Goal: Task Accomplishment & Management: Manage account settings

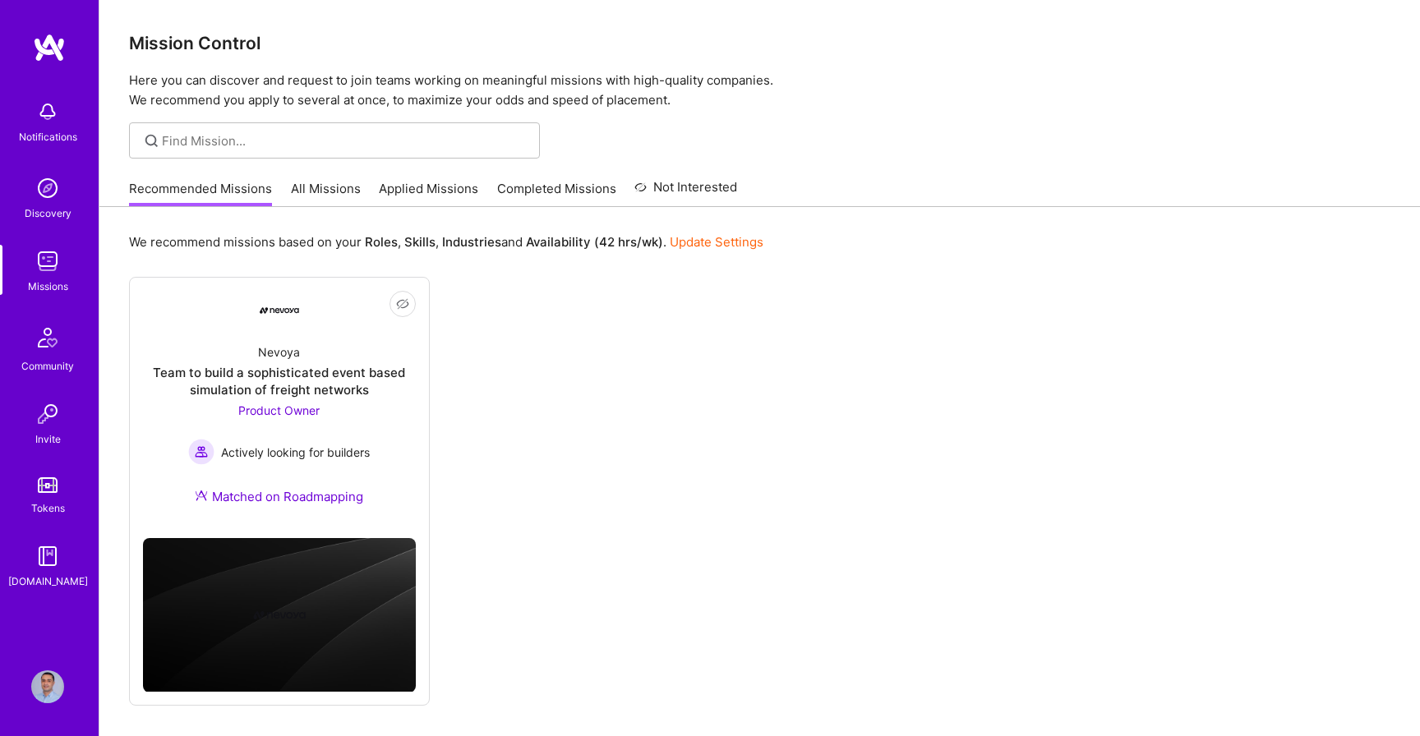
click at [418, 190] on link "Applied Missions" at bounding box center [428, 193] width 99 height 27
